Goal: Transaction & Acquisition: Purchase product/service

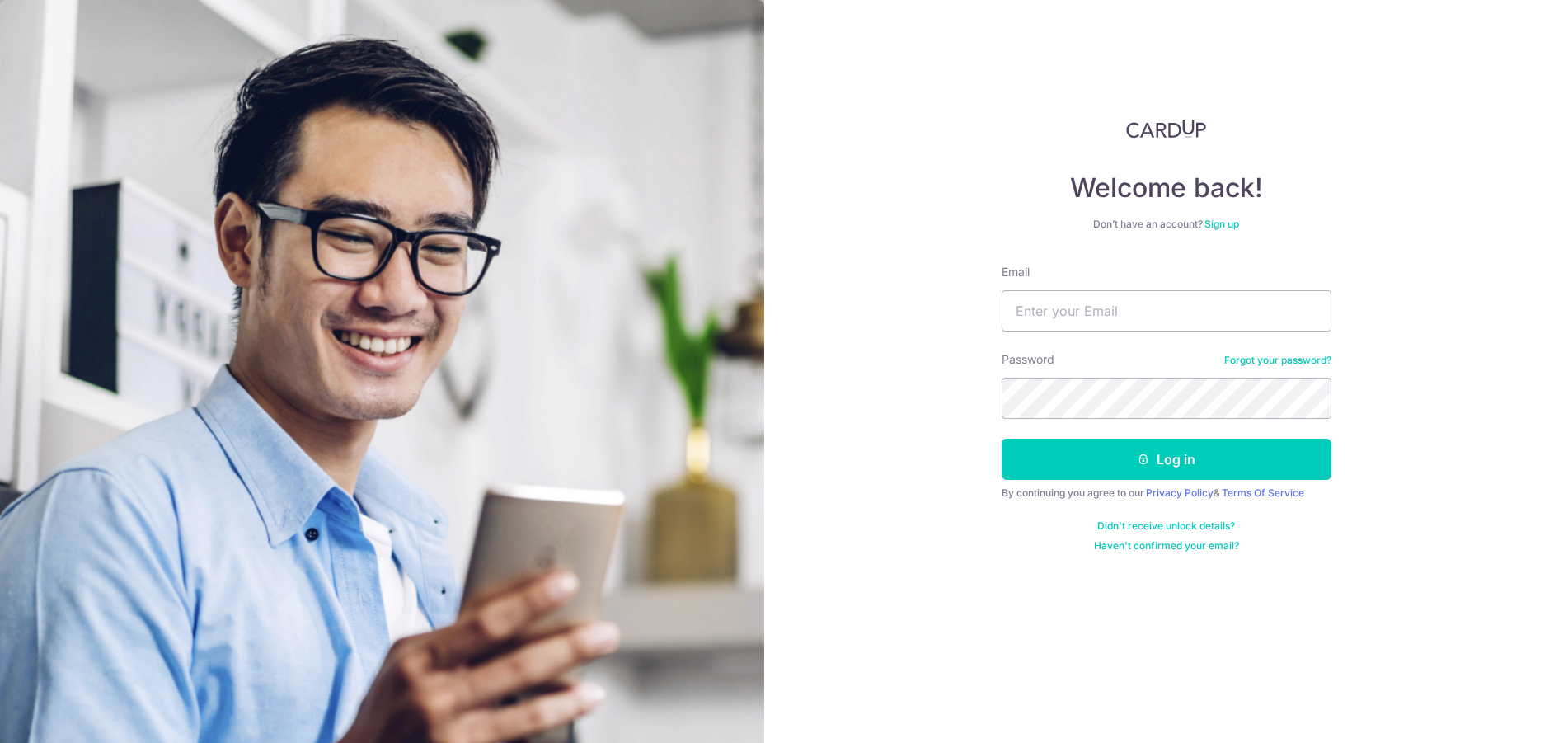
type input "[EMAIL_ADDRESS][DOMAIN_NAME]"
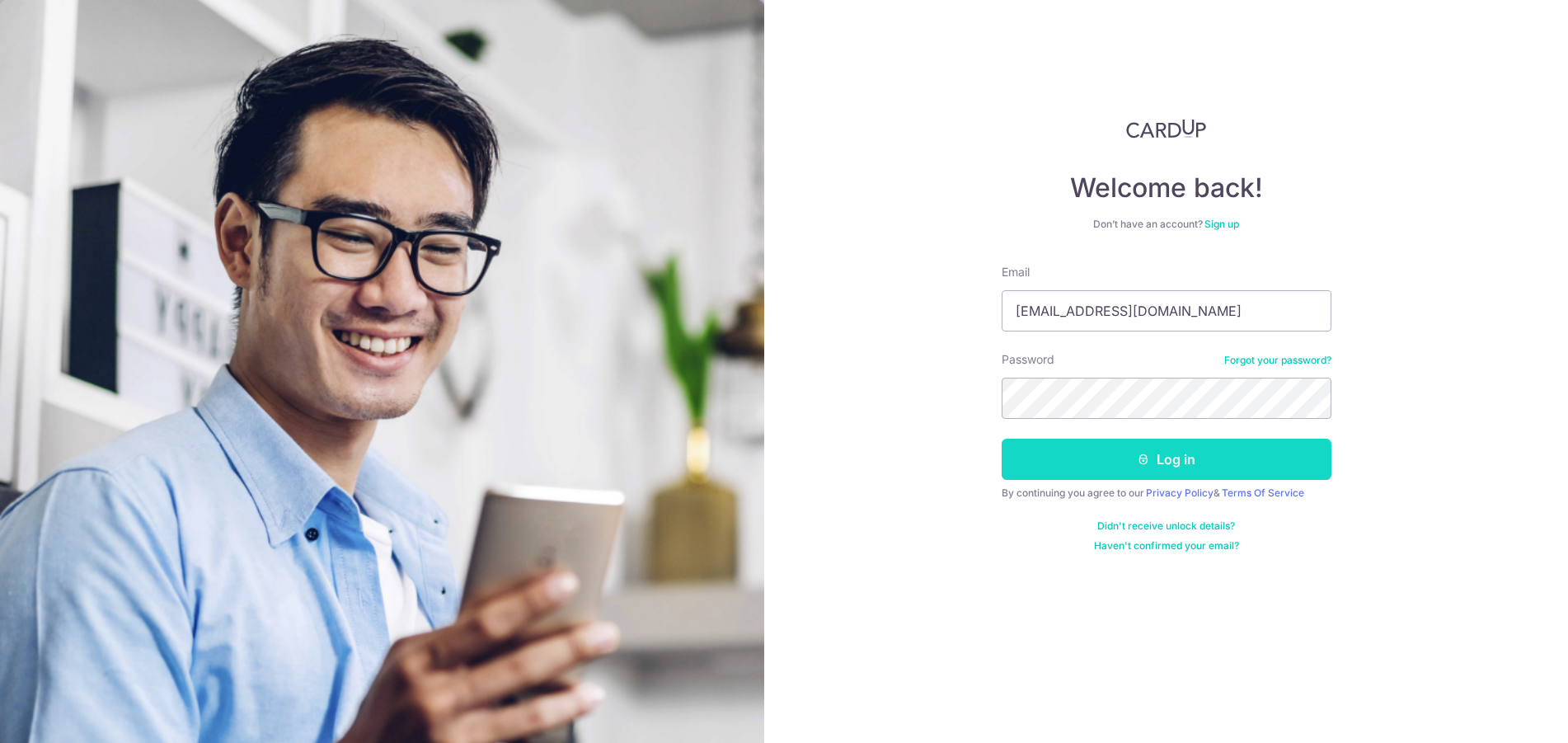
click at [1008, 468] on button "Log in" at bounding box center [1166, 459] width 330 height 41
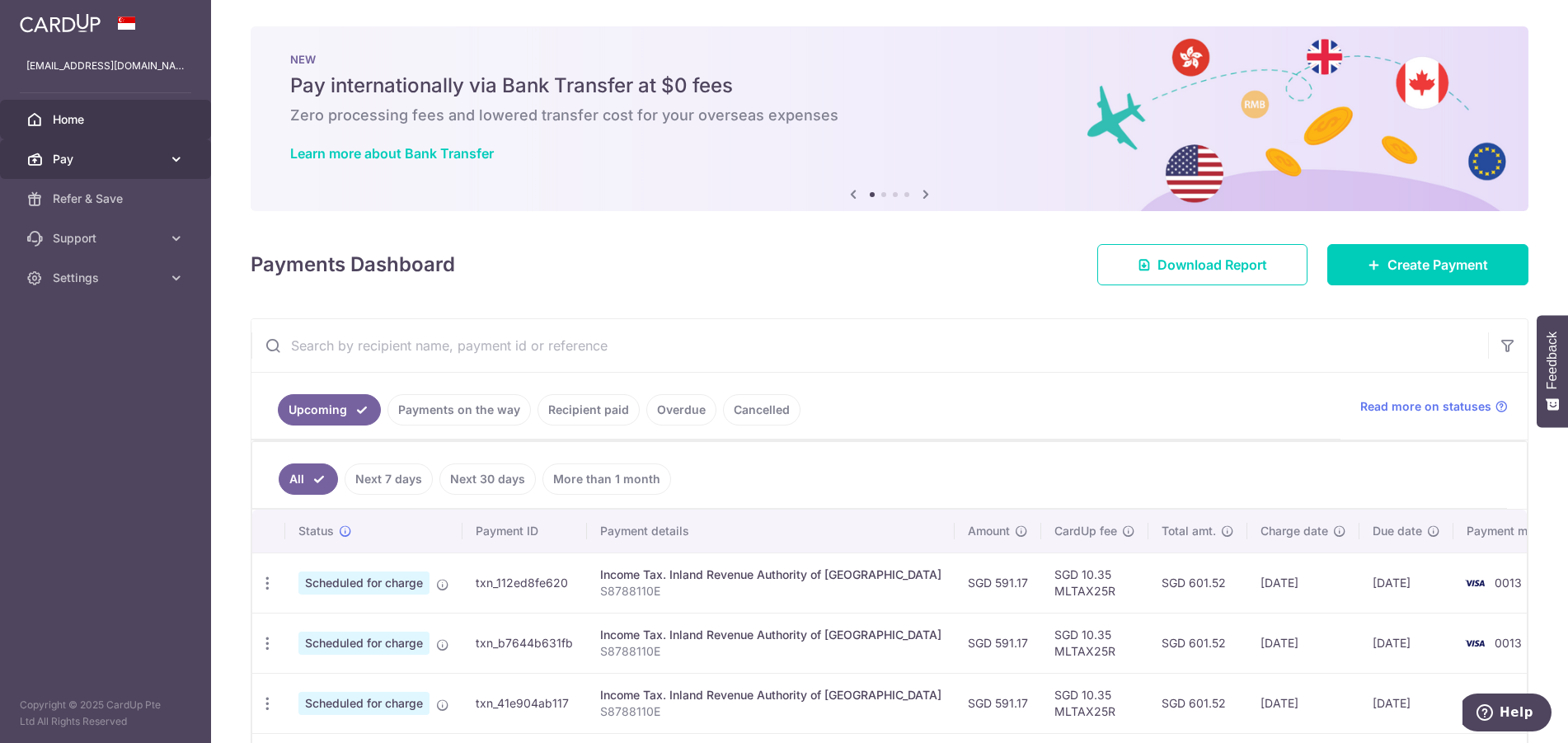
click at [125, 168] on link "Pay" at bounding box center [105, 158] width 211 height 39
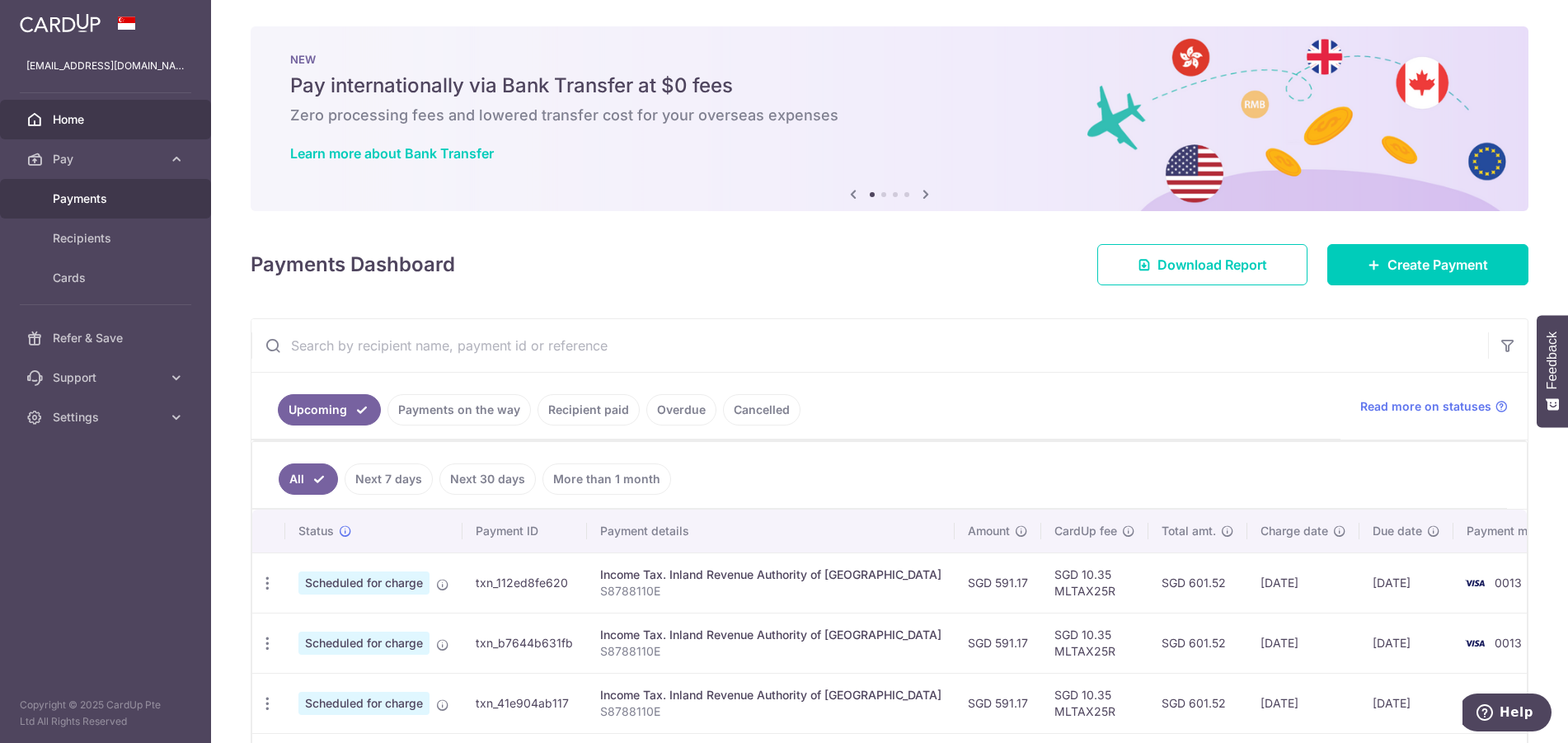
click at [93, 196] on span "Payments" at bounding box center [107, 198] width 109 height 16
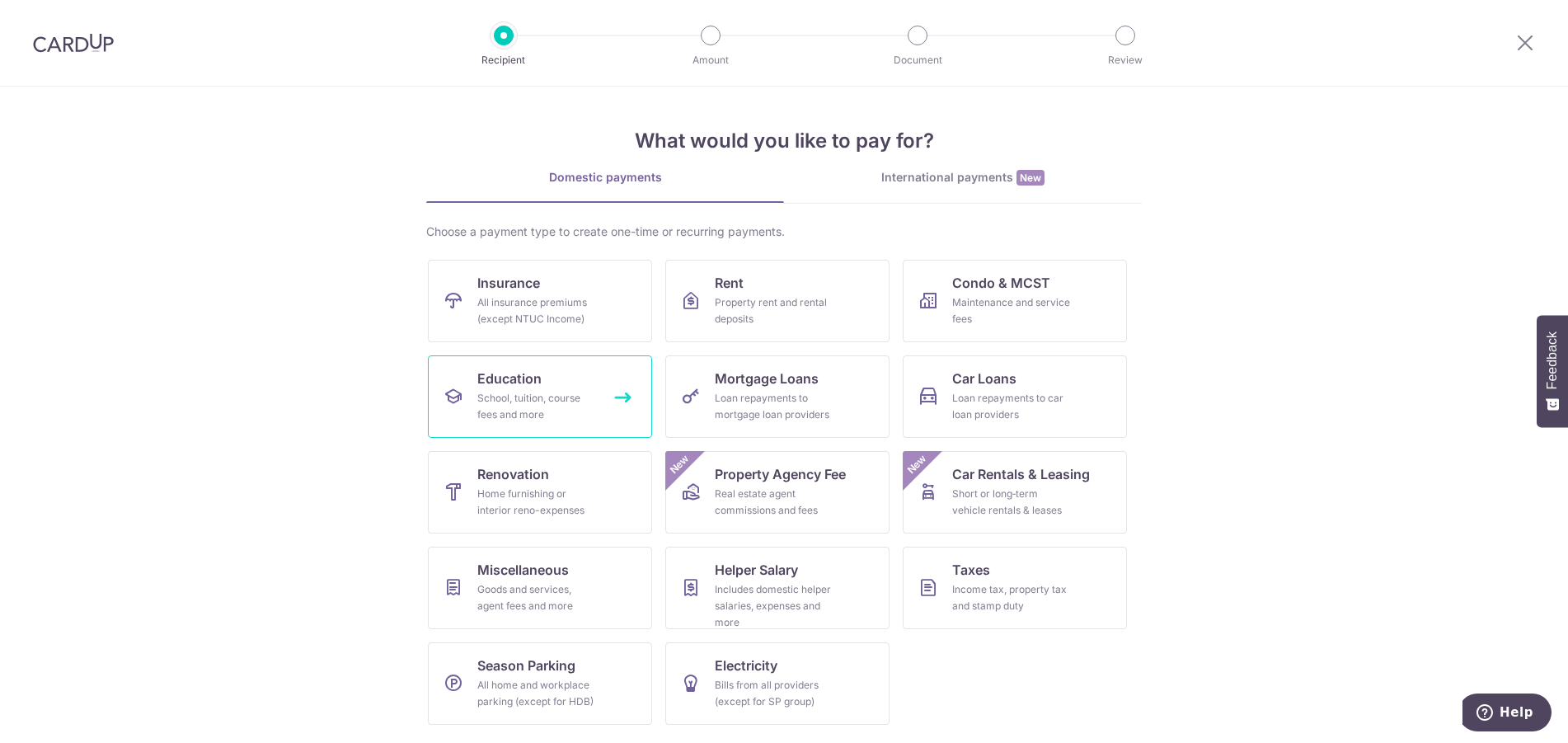
click at [594, 410] on div "School, tuition, course fees and more" at bounding box center [537, 406] width 119 height 33
click at [551, 569] on span "Miscellaneous" at bounding box center [522, 569] width 91 height 20
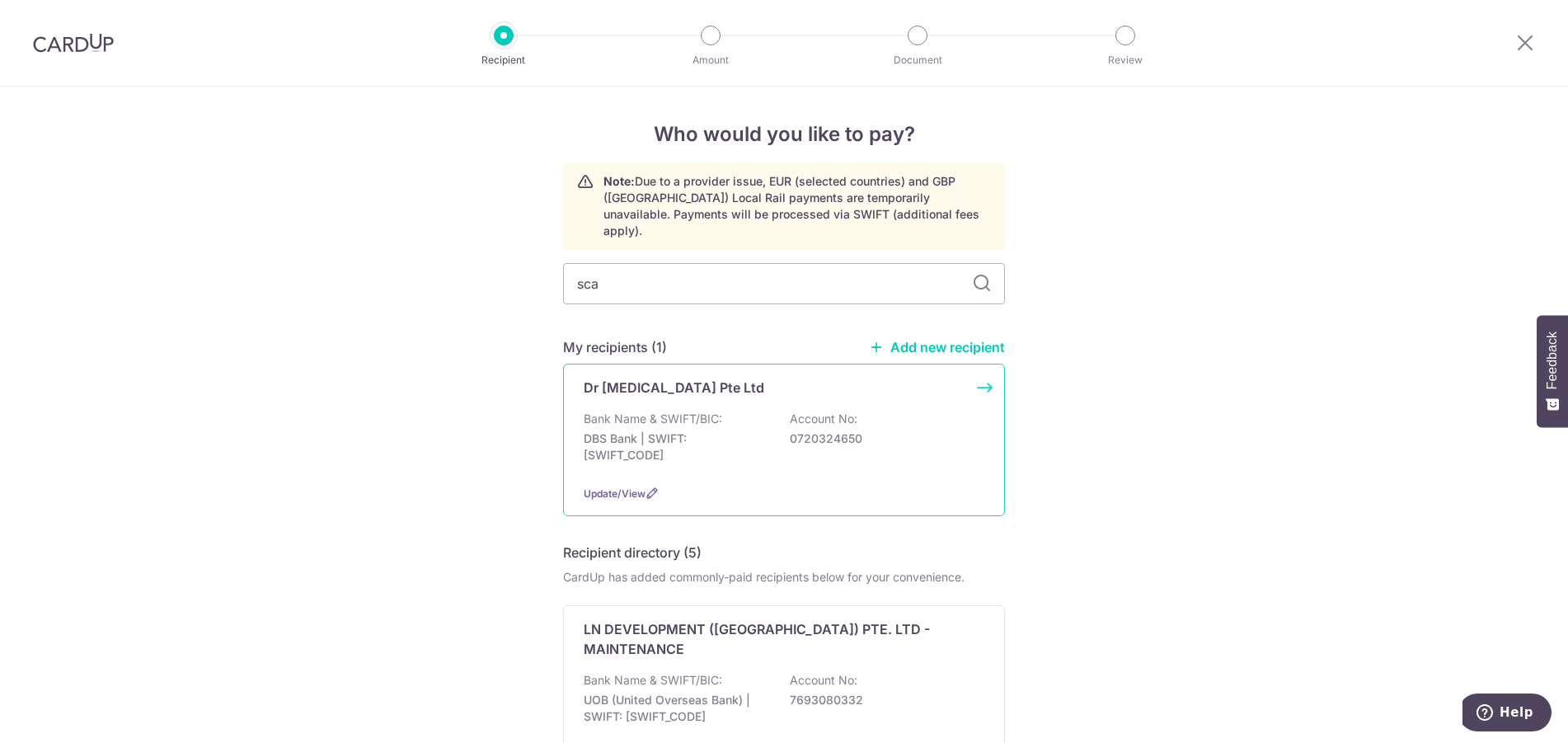
type input "scal"
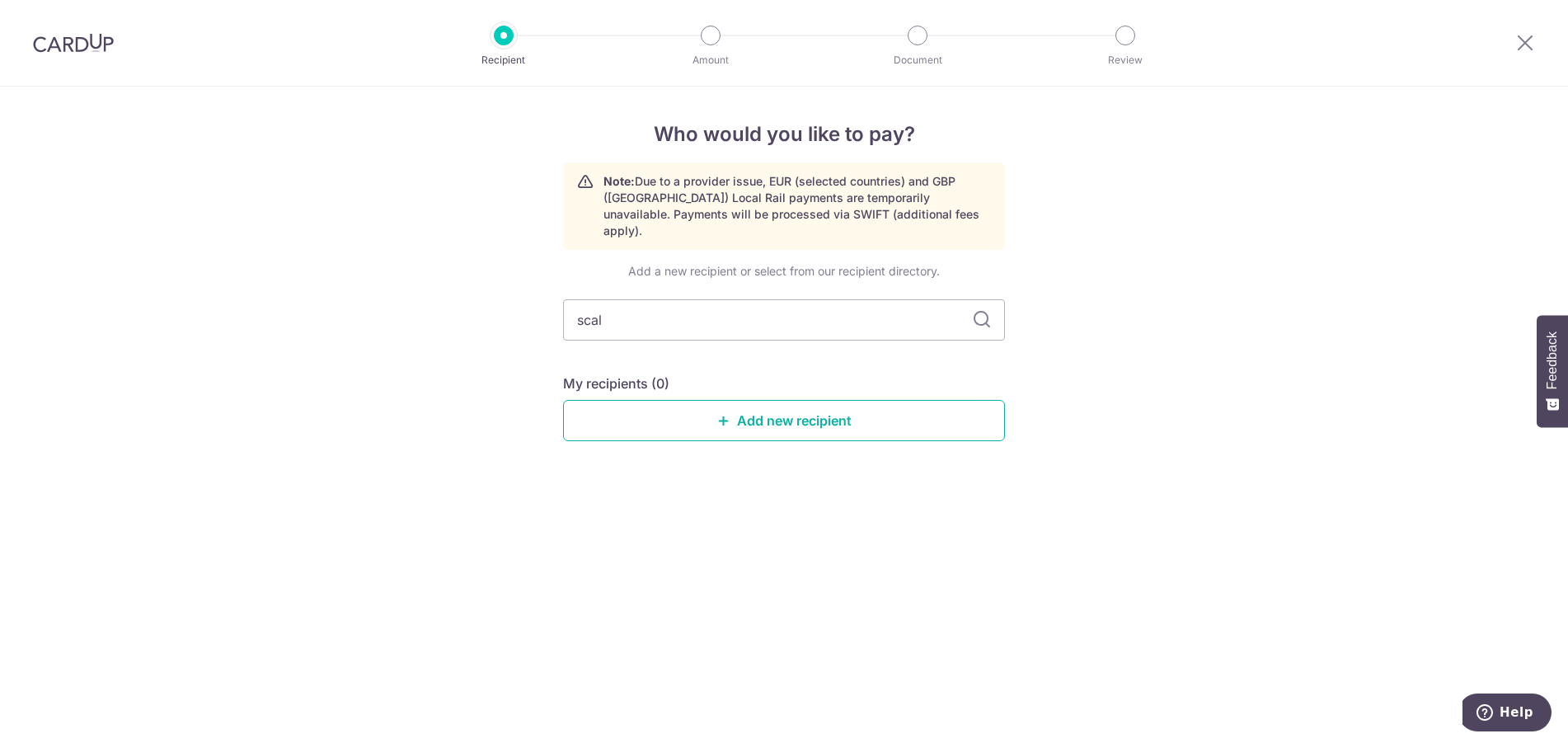
click at [932, 400] on link "Add new recipient" at bounding box center [783, 420] width 442 height 41
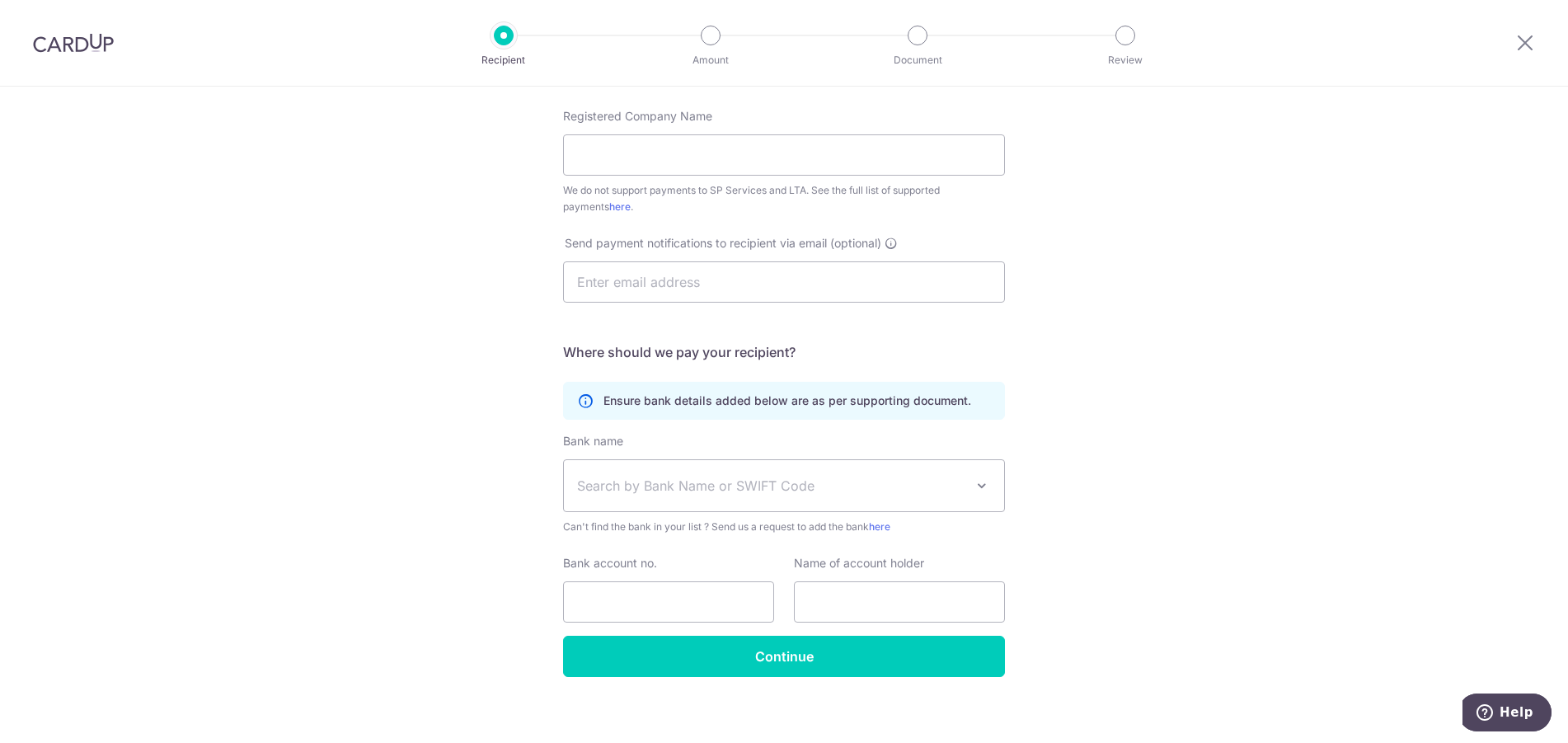
scroll to position [366, 0]
